Goal: Task Accomplishment & Management: Manage account settings

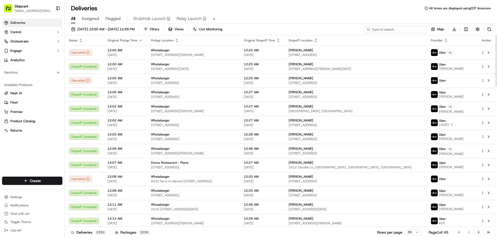
click at [393, 27] on input at bounding box center [395, 29] width 62 height 7
paste input "[STREET_ADDRESS][PERSON_NAME]'"
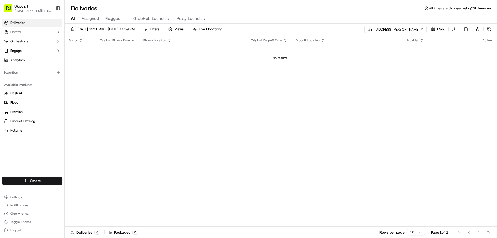
scroll to position [0, 28]
type input "[STREET_ADDRESS][PERSON_NAME]"
click at [118, 29] on span "[DATE] 12:00 AM - [DATE] 11:59 PM" at bounding box center [105, 29] width 57 height 5
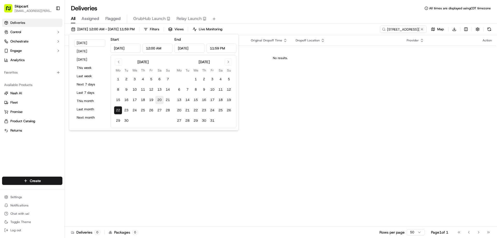
click at [158, 100] on button "20" at bounding box center [159, 100] width 8 height 8
type input "[DATE]"
click at [184, 47] on input "[DATE]" at bounding box center [189, 47] width 30 height 9
click at [188, 47] on input "[DATE]" at bounding box center [189, 47] width 30 height 9
type input "[DATE]"
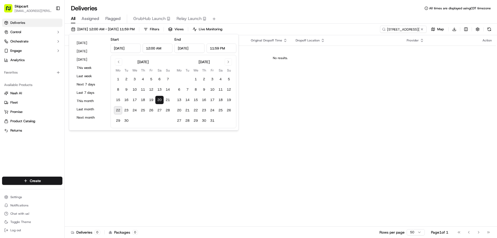
click at [158, 34] on div "[DATE] [DATE] [DATE] This week Last week Next 7 days Last 7 days This month Las…" at bounding box center [154, 82] width 170 height 97
click at [279, 22] on div "All Assigned Flagged GrubHub Launch Relay Launch" at bounding box center [281, 18] width 432 height 9
